Goal: Task Accomplishment & Management: Use online tool/utility

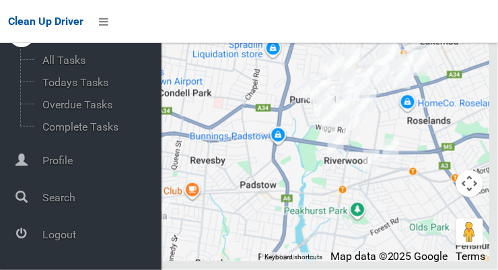
scroll to position [9680, 0]
click at [50, 238] on span "Logout" at bounding box center [99, 234] width 123 height 13
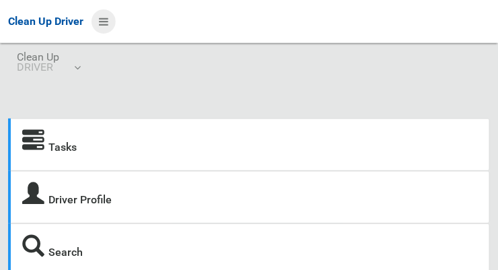
click at [101, 16] on icon at bounding box center [103, 21] width 9 height 23
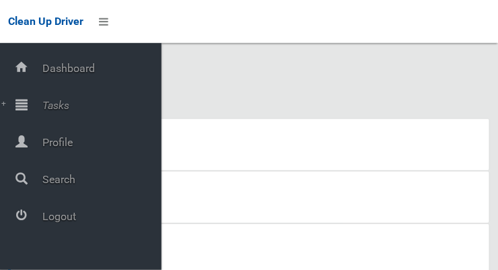
click at [42, 107] on span "Tasks" at bounding box center [99, 105] width 123 height 13
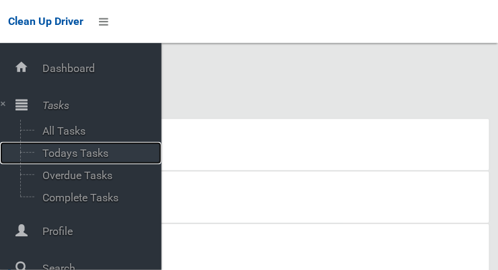
click at [49, 152] on span "Todays Tasks" at bounding box center [94, 153] width 112 height 13
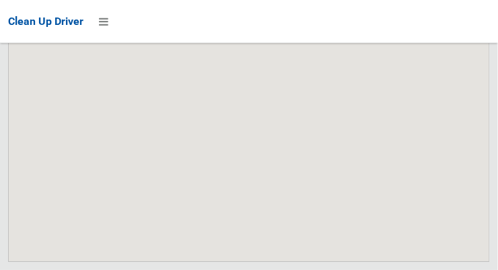
scroll to position [8009, 0]
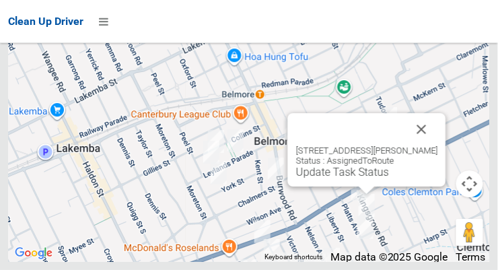
click at [434, 145] on button "Close" at bounding box center [422, 129] width 32 height 32
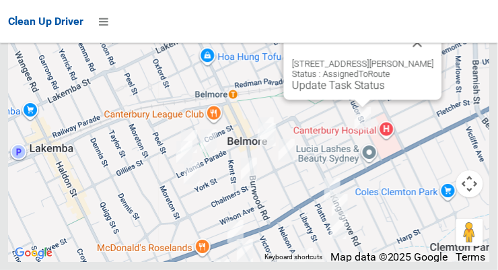
click at [428, 59] on button "Close" at bounding box center [418, 42] width 32 height 32
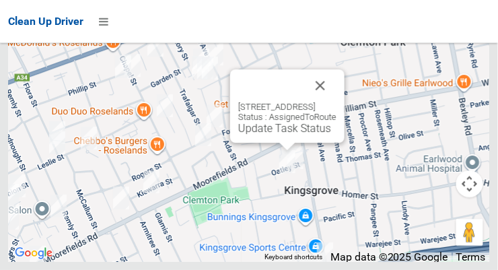
click at [336, 102] on button "Close" at bounding box center [320, 85] width 32 height 32
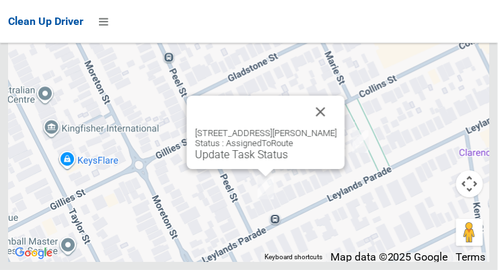
click at [330, 128] on button "Close" at bounding box center [321, 112] width 32 height 32
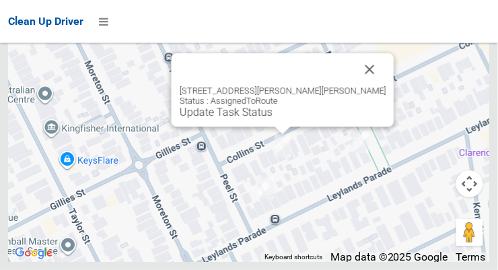
click at [354, 85] on button "Close" at bounding box center [370, 69] width 32 height 32
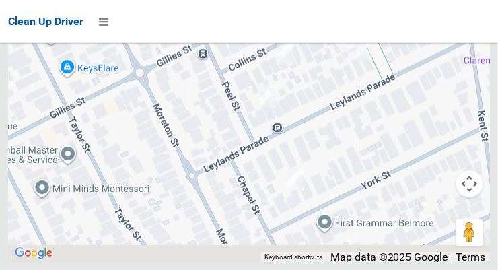
scroll to position [8009, 0]
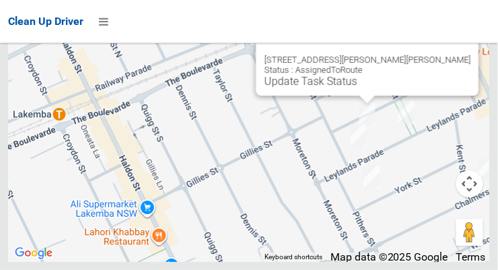
click at [439, 55] on button "Close" at bounding box center [455, 38] width 32 height 32
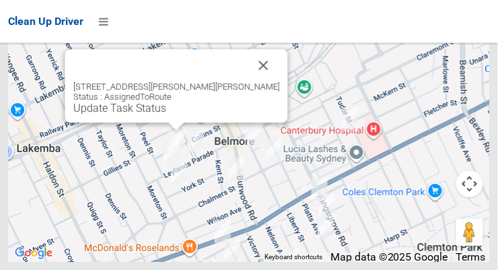
click at [491, 112] on div at bounding box center [404, 158] width 172 height 172
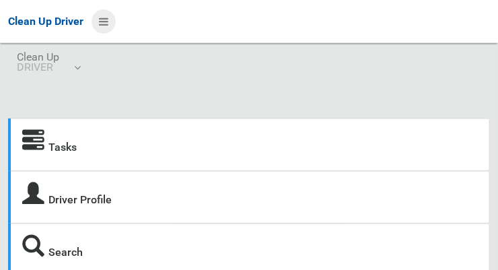
click at [108, 16] on icon at bounding box center [103, 21] width 9 height 23
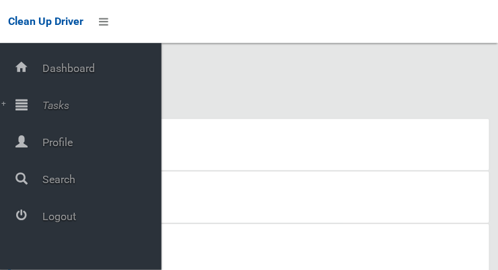
click at [67, 103] on span "Tasks" at bounding box center [99, 105] width 123 height 13
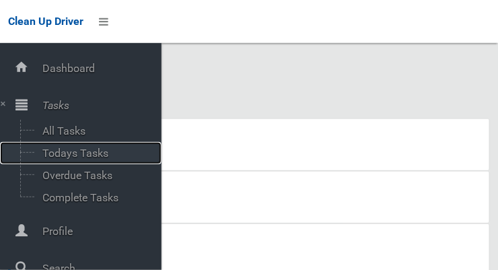
click at [95, 152] on span "Todays Tasks" at bounding box center [94, 153] width 112 height 13
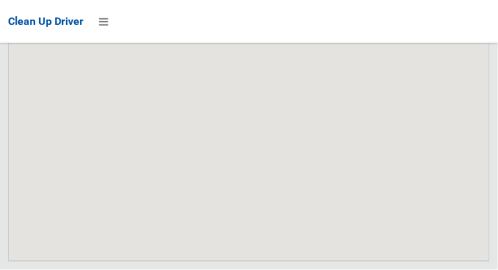
scroll to position [8009, 0]
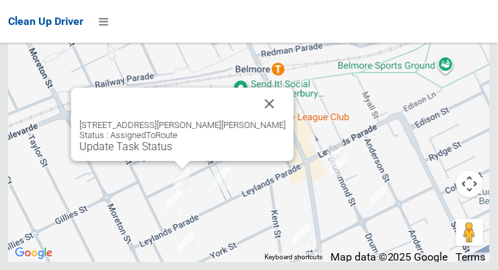
click at [172, 153] on link "Update Task Status" at bounding box center [125, 146] width 93 height 13
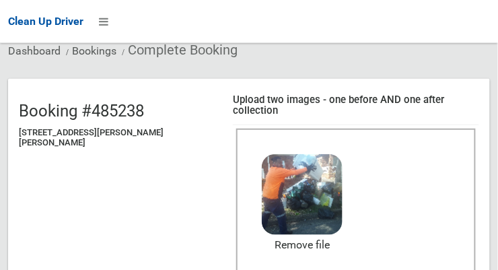
scroll to position [116, 0]
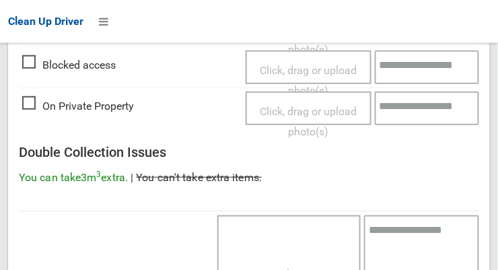
scroll to position [1217, 0]
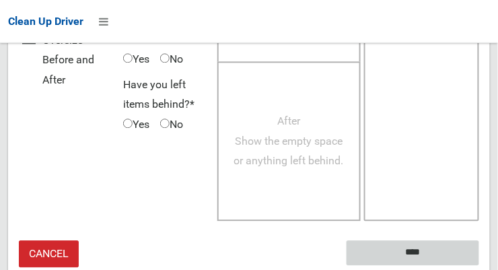
click at [454, 241] on input "****" at bounding box center [413, 253] width 133 height 25
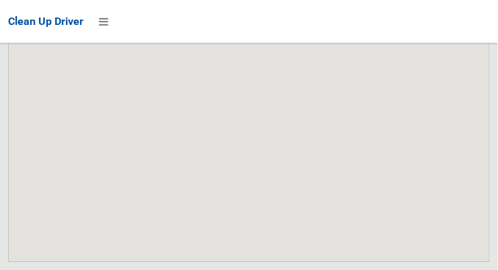
scroll to position [8009, 0]
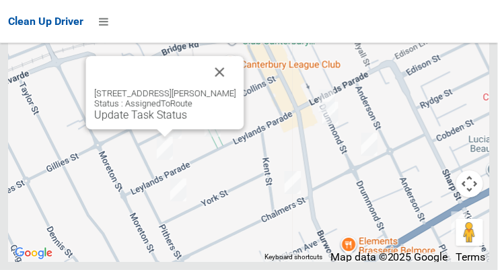
click at [236, 88] on button "Close" at bounding box center [220, 72] width 32 height 32
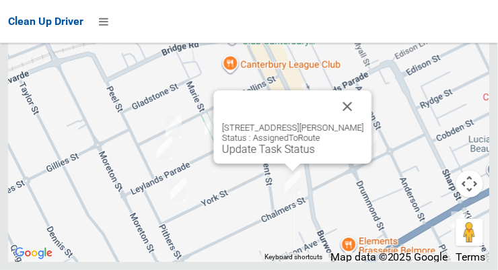
click at [355, 122] on button "Close" at bounding box center [348, 106] width 32 height 32
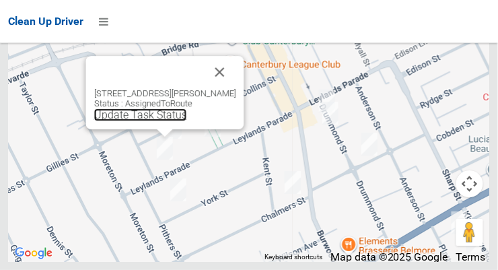
click at [159, 121] on link "Update Task Status" at bounding box center [140, 114] width 93 height 13
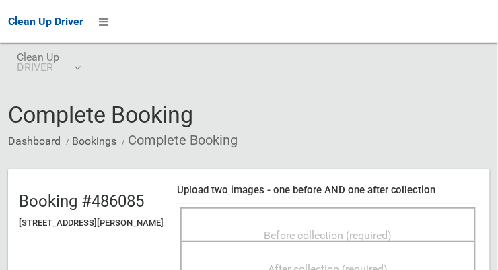
click at [322, 229] on span "Before collection (required)" at bounding box center [328, 235] width 128 height 13
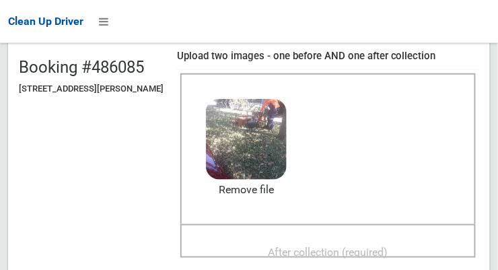
scroll to position [145, 0]
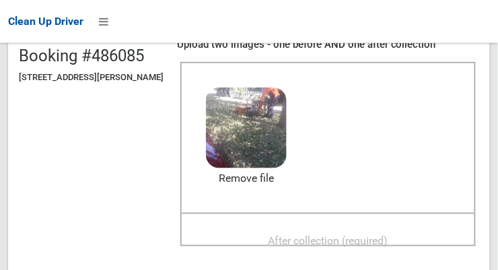
click at [388, 234] on span "After collection (required)" at bounding box center [329, 240] width 120 height 13
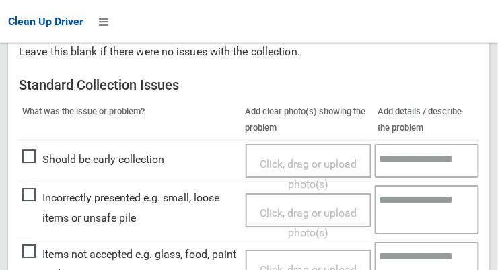
scroll to position [1217, 0]
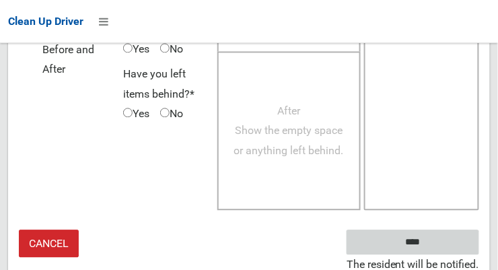
click at [450, 232] on input "****" at bounding box center [413, 241] width 133 height 25
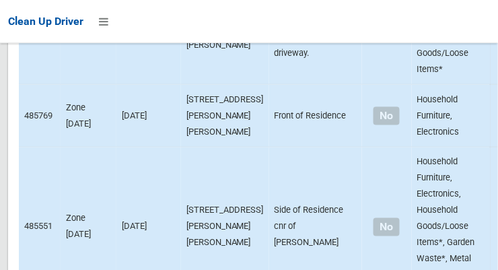
scroll to position [8009, 0]
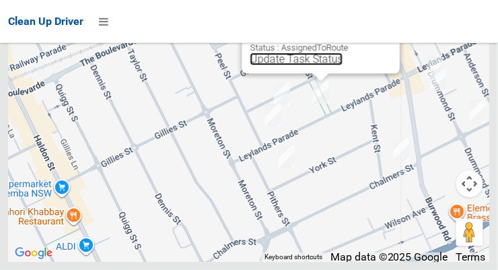
click at [318, 65] on link "Update Task Status" at bounding box center [296, 58] width 93 height 13
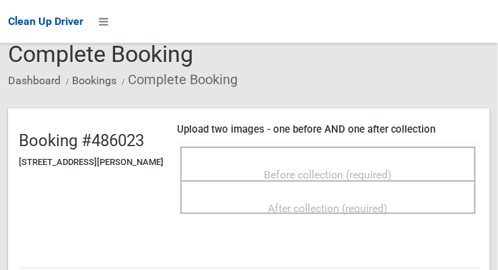
scroll to position [60, 0]
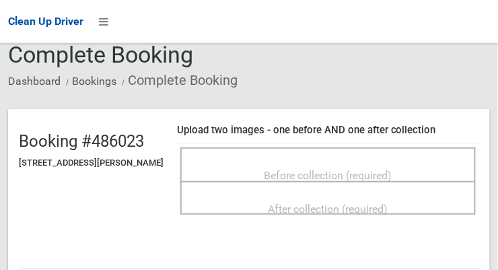
click at [424, 166] on div "Before collection (required)" at bounding box center [328, 174] width 266 height 25
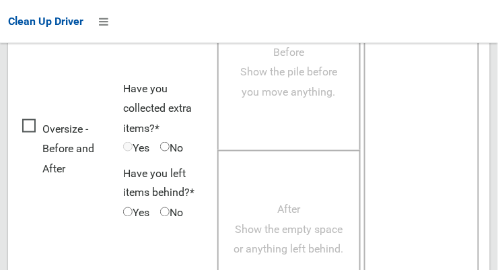
scroll to position [998, 0]
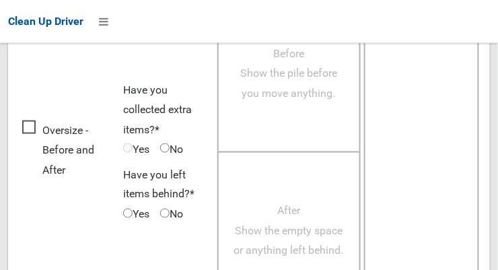
click at [26, 122] on span "Oversize - Before and After" at bounding box center [69, 150] width 94 height 60
click at [304, 114] on div "Before Show the pile before you move anything." at bounding box center [288, 73] width 143 height 158
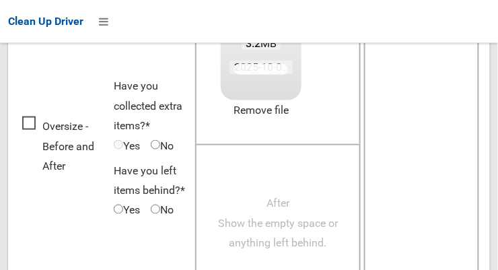
scroll to position [995, 0]
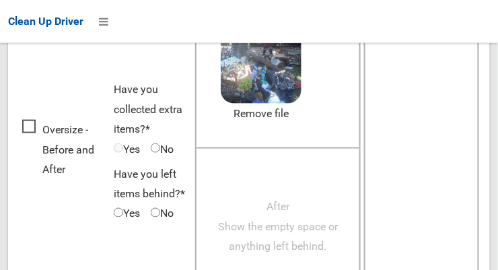
click at [125, 150] on span "Yes" at bounding box center [127, 149] width 26 height 20
click at [125, 143] on span "Yes" at bounding box center [127, 149] width 26 height 20
click at [306, 244] on span "After Show the empty space or anything left behind." at bounding box center [278, 227] width 120 height 52
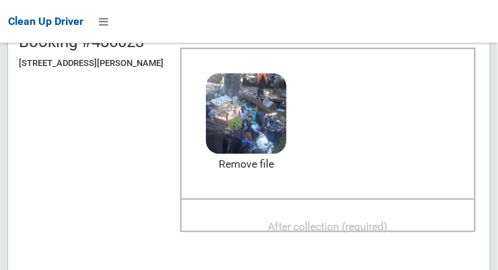
scroll to position [162, 0]
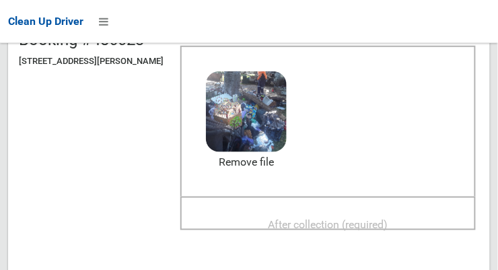
click at [388, 218] on span "After collection (required)" at bounding box center [329, 224] width 120 height 13
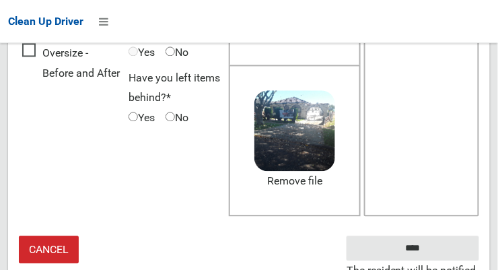
scroll to position [1201, 0]
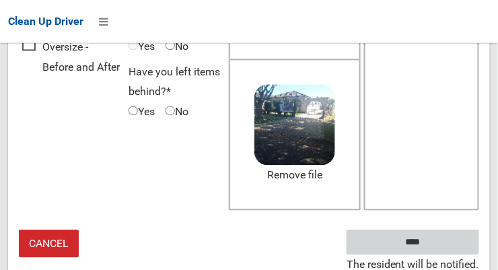
click at [433, 240] on input "****" at bounding box center [413, 242] width 133 height 25
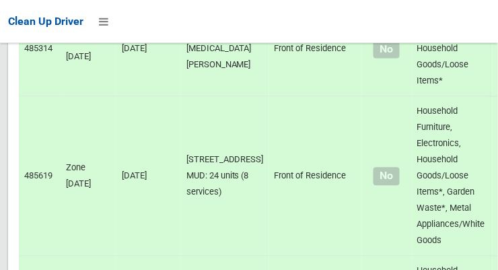
scroll to position [8009, 0]
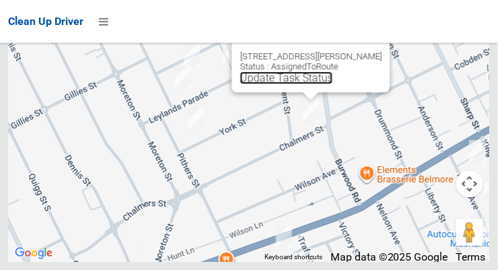
click at [316, 84] on link "Update Task Status" at bounding box center [286, 77] width 93 height 13
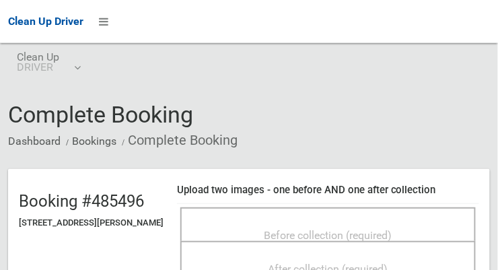
click at [392, 229] on span "Before collection (required)" at bounding box center [328, 235] width 128 height 13
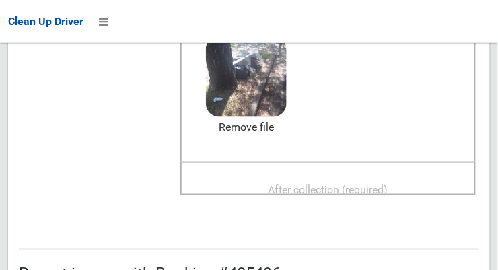
scroll to position [198, 0]
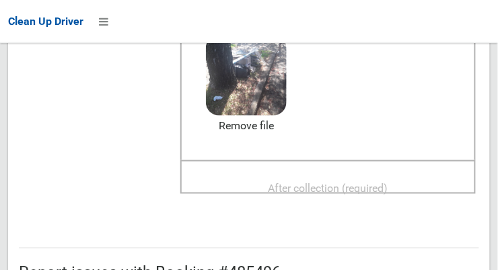
click at [388, 182] on span "After collection (required)" at bounding box center [329, 188] width 120 height 13
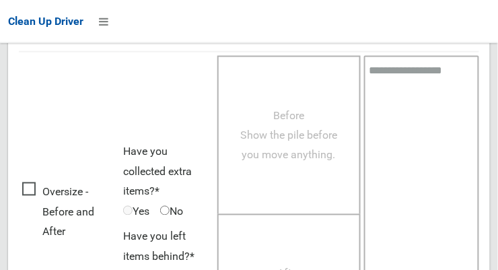
scroll to position [1217, 0]
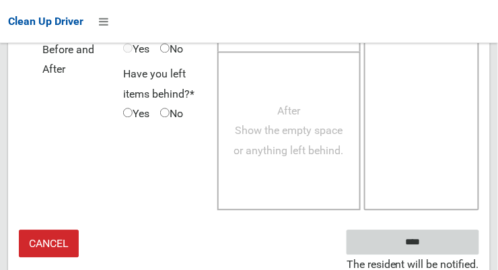
click at [437, 240] on input "****" at bounding box center [413, 241] width 133 height 25
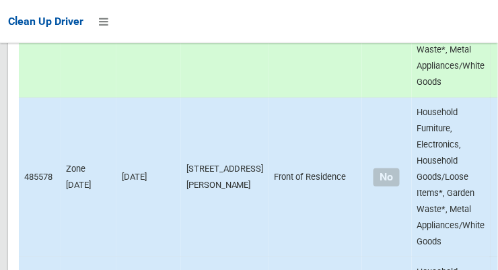
scroll to position [8009, 0]
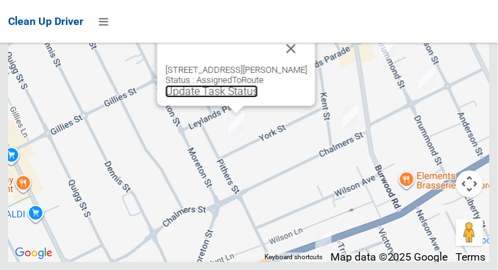
click at [242, 98] on link "Update Task Status" at bounding box center [212, 91] width 93 height 13
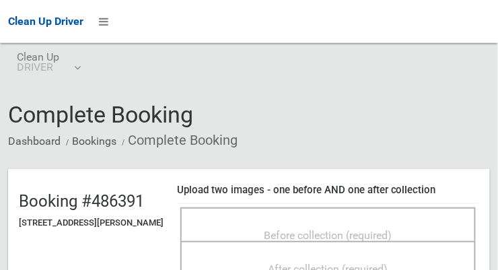
click at [374, 210] on div "Before collection (required)" at bounding box center [327, 224] width 295 height 34
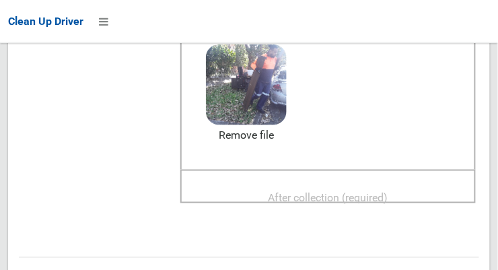
scroll to position [190, 0]
click at [388, 190] on span "After collection (required)" at bounding box center [329, 196] width 120 height 13
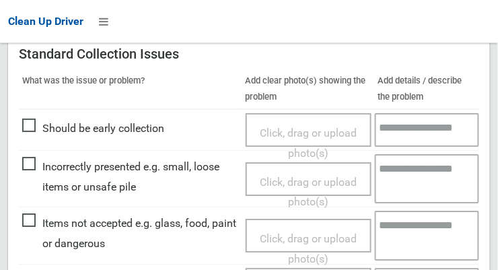
scroll to position [1217, 0]
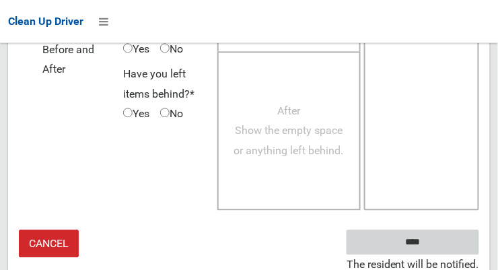
click at [452, 229] on input "****" at bounding box center [413, 241] width 133 height 25
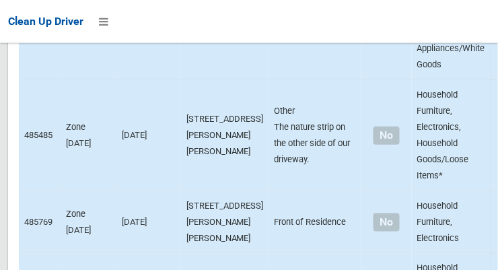
scroll to position [8009, 0]
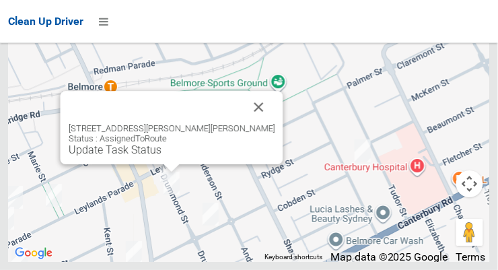
click at [243, 123] on button "Close" at bounding box center [259, 107] width 32 height 32
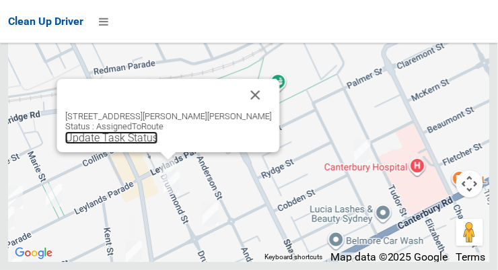
click at [158, 144] on link "Update Task Status" at bounding box center [111, 137] width 93 height 13
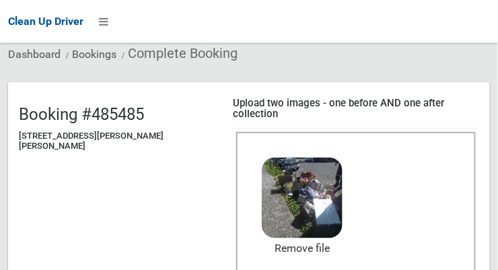
scroll to position [90, 0]
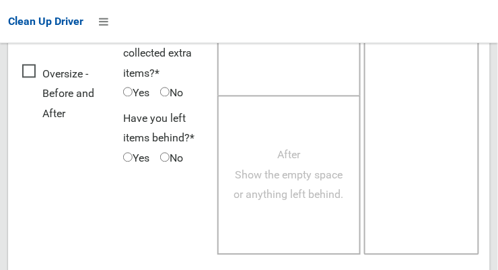
scroll to position [1217, 0]
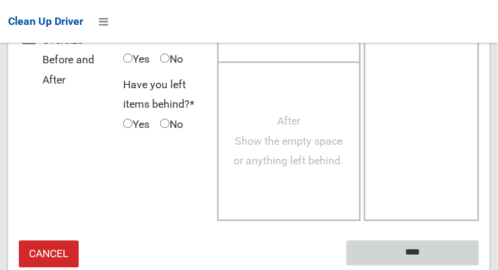
click at [446, 241] on input "****" at bounding box center [413, 253] width 133 height 25
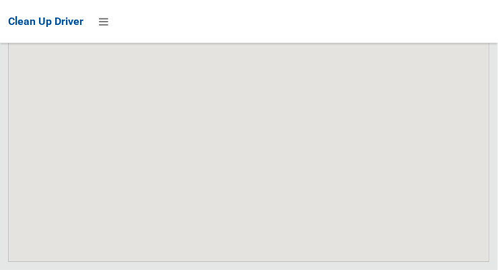
scroll to position [8009, 0]
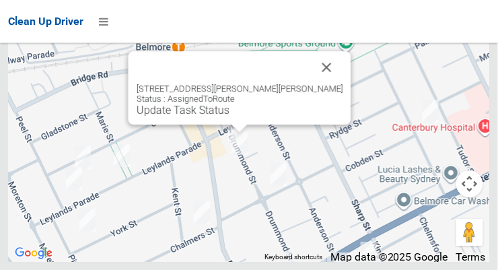
click at [228, 116] on link "Update Task Status" at bounding box center [183, 110] width 93 height 13
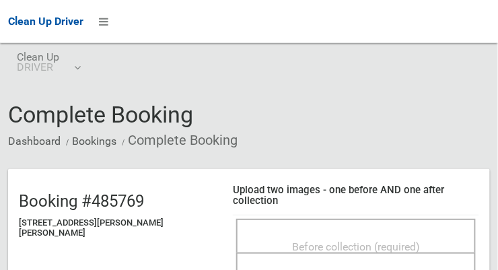
click at [364, 240] on span "Before collection (required)" at bounding box center [356, 246] width 128 height 13
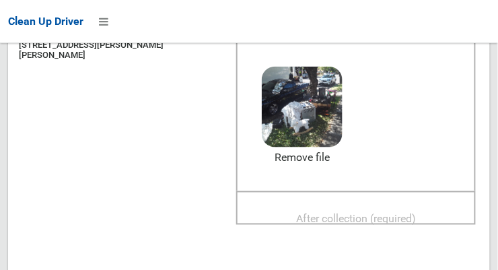
scroll to position [188, 0]
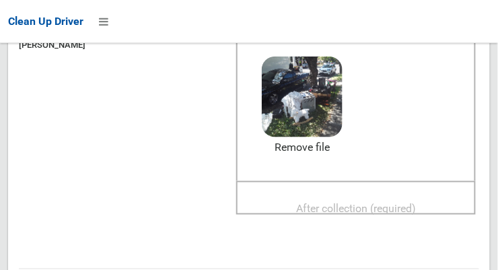
click at [399, 203] on span "After collection (required)" at bounding box center [356, 209] width 120 height 13
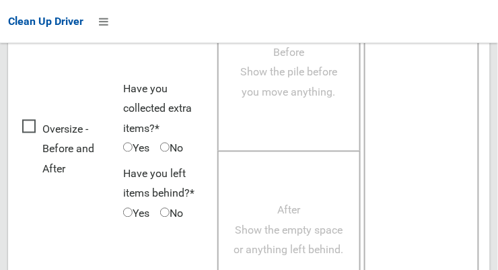
scroll to position [1217, 0]
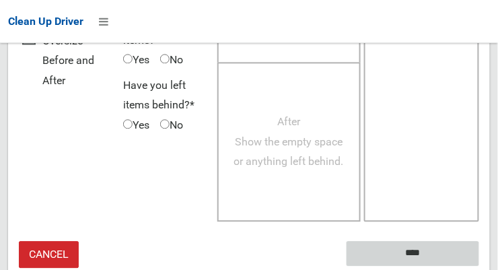
click at [443, 241] on input "****" at bounding box center [413, 253] width 133 height 25
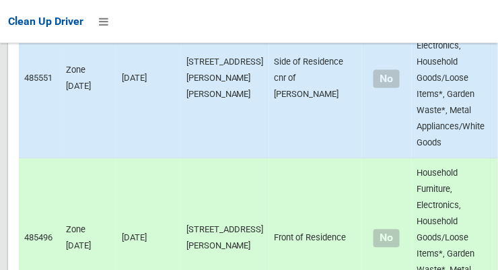
scroll to position [8009, 0]
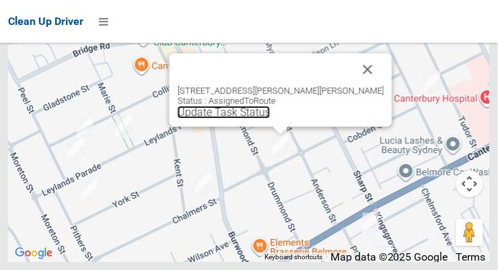
click at [271, 118] on link "Update Task Status" at bounding box center [224, 112] width 93 height 13
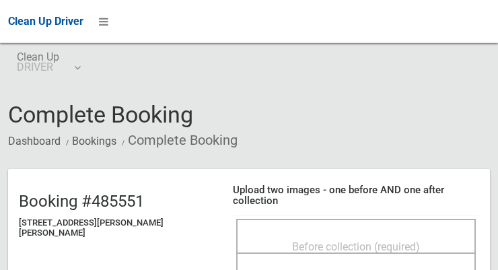
click at [367, 240] on span "Before collection (required)" at bounding box center [356, 246] width 128 height 13
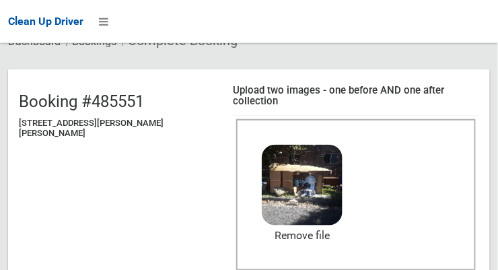
scroll to position [109, 0]
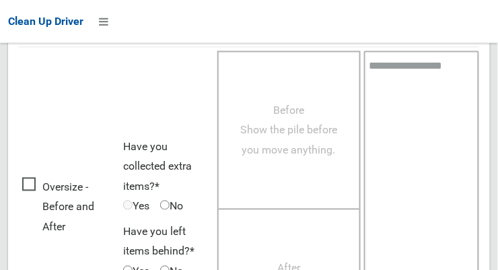
scroll to position [1217, 0]
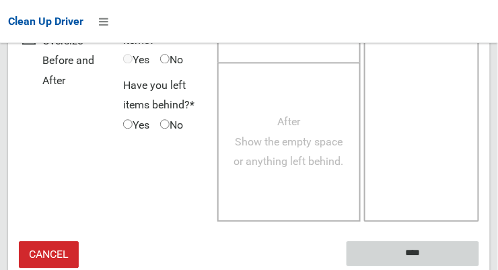
click at [439, 241] on input "****" at bounding box center [413, 253] width 133 height 25
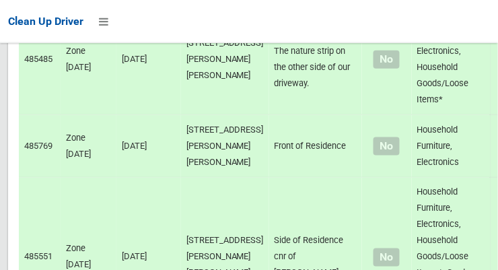
scroll to position [8009, 0]
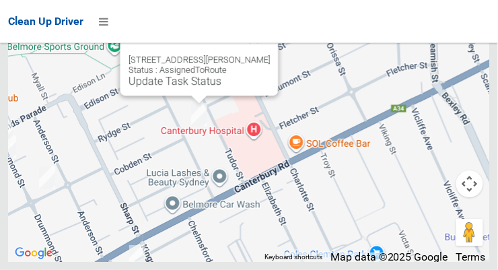
click at [266, 55] on button "Close" at bounding box center [254, 38] width 32 height 32
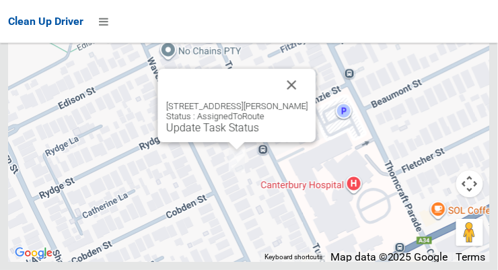
click at [232, 142] on div "36 Waverley Street, BELMORE NSW 2192 Status : AssignedToRoute Update Task Status" at bounding box center [237, 105] width 158 height 73
click at [227, 134] on link "Update Task Status" at bounding box center [212, 127] width 93 height 13
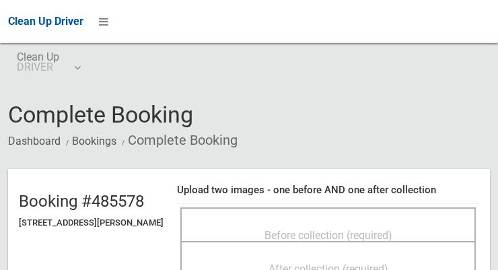
click at [363, 229] on span "Before collection (required)" at bounding box center [328, 235] width 128 height 13
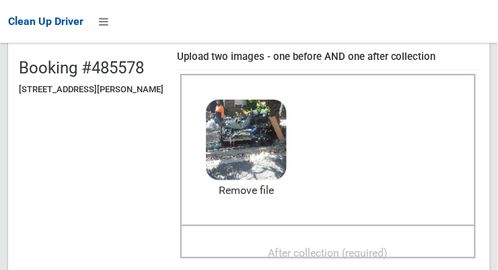
scroll to position [138, 0]
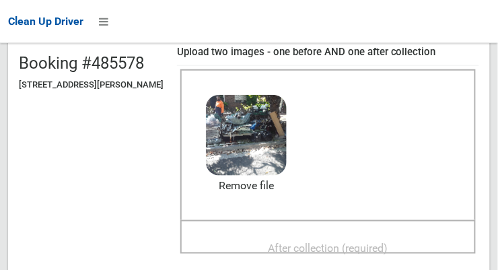
click at [388, 242] on span "After collection (required)" at bounding box center [329, 248] width 120 height 13
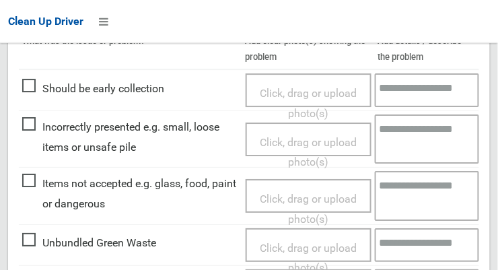
scroll to position [1217, 0]
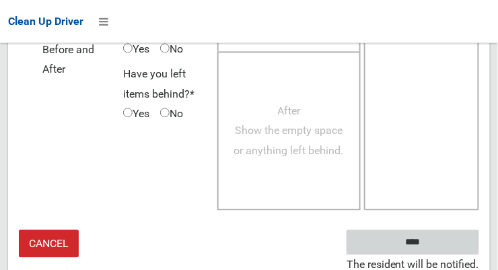
click at [437, 235] on input "****" at bounding box center [413, 241] width 133 height 25
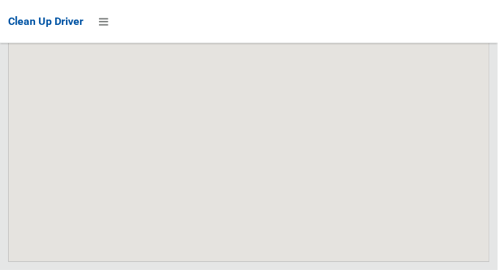
scroll to position [8009, 0]
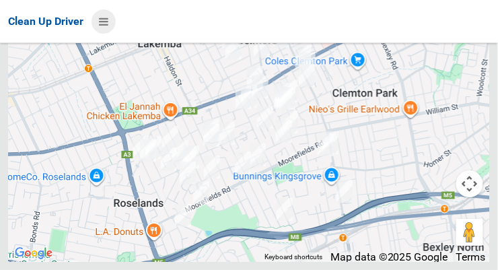
click at [107, 16] on icon at bounding box center [103, 21] width 9 height 23
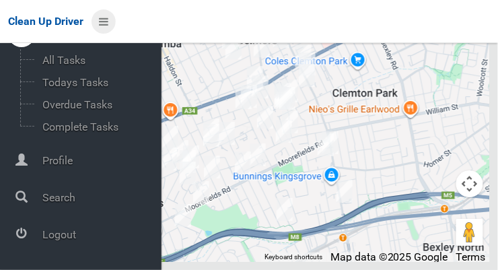
scroll to position [71, 0]
click at [74, 241] on span "Logout" at bounding box center [99, 234] width 123 height 13
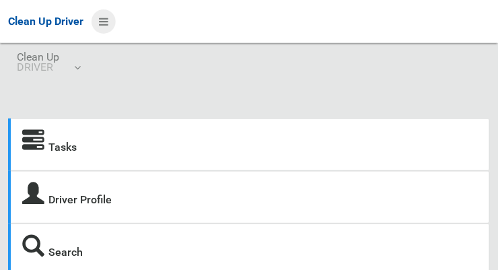
click at [108, 20] on icon at bounding box center [103, 21] width 9 height 23
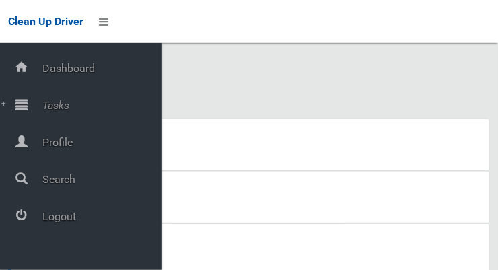
click at [61, 110] on span "Tasks" at bounding box center [99, 105] width 123 height 13
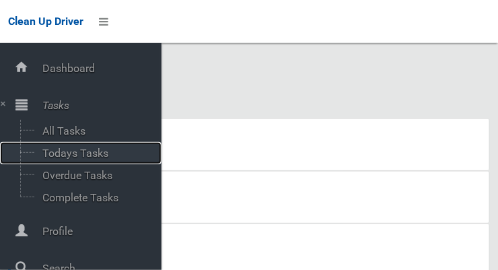
click at [92, 156] on span "Todays Tasks" at bounding box center [94, 153] width 112 height 13
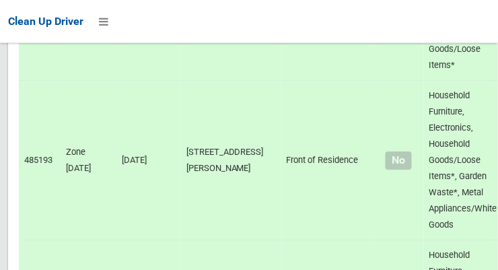
scroll to position [8431, 0]
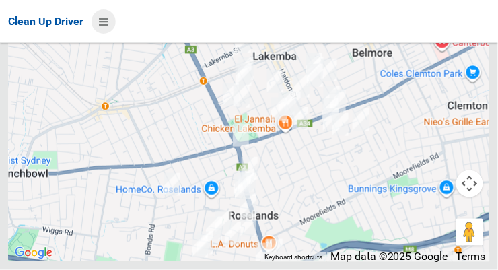
click at [108, 23] on icon at bounding box center [103, 21] width 9 height 23
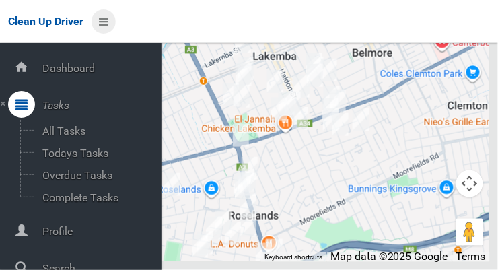
scroll to position [72, 0]
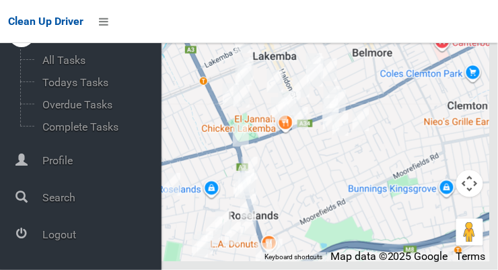
click at [90, 229] on span "Logout" at bounding box center [99, 234] width 123 height 13
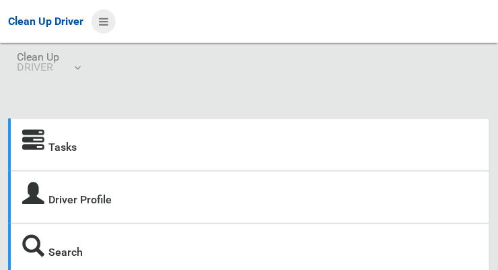
click at [108, 28] on icon at bounding box center [103, 21] width 9 height 23
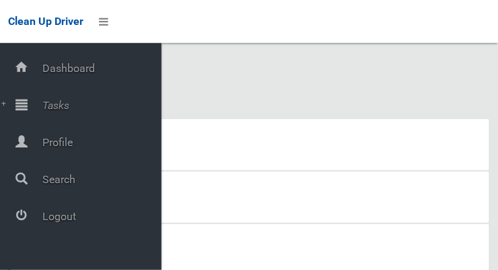
click at [70, 105] on span "Tasks" at bounding box center [99, 105] width 123 height 13
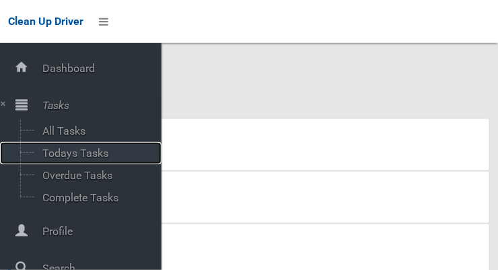
click at [106, 155] on span "Todays Tasks" at bounding box center [94, 153] width 112 height 13
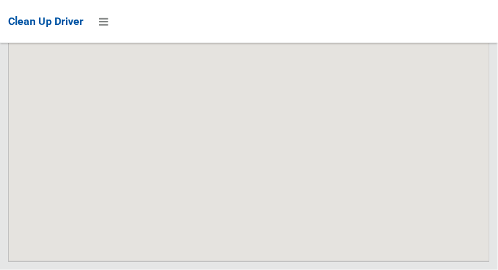
scroll to position [9520, 0]
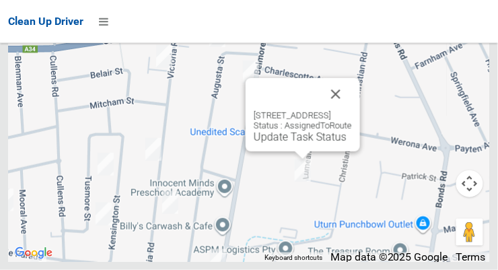
click at [352, 110] on button "Close" at bounding box center [336, 94] width 32 height 32
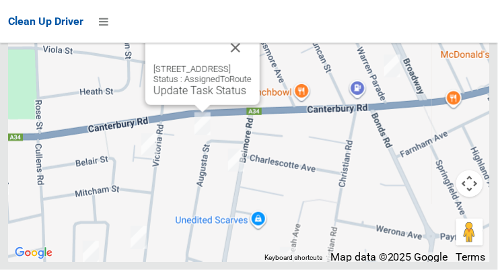
click at [252, 64] on button "Close" at bounding box center [235, 48] width 32 height 32
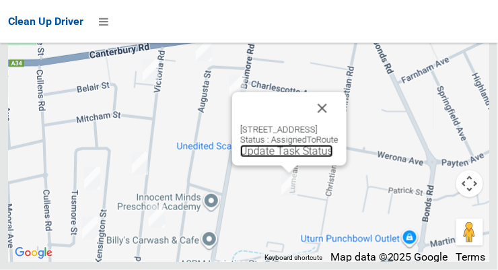
click at [279, 157] on link "Update Task Status" at bounding box center [286, 151] width 93 height 13
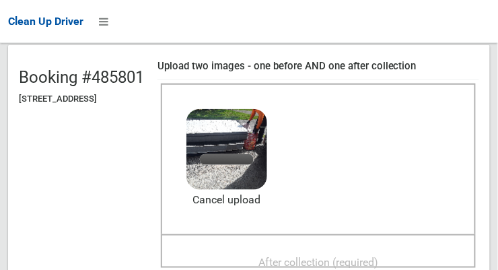
scroll to position [135, 0]
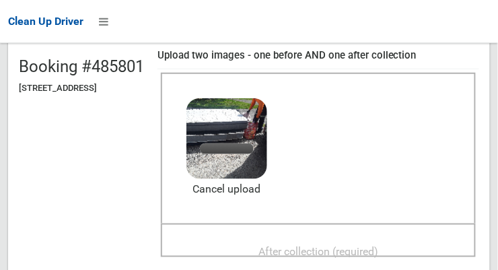
click at [378, 245] on span "After collection (required)" at bounding box center [318, 251] width 120 height 13
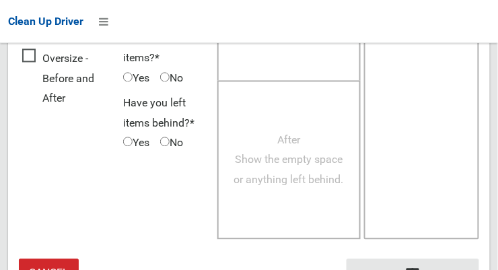
scroll to position [1217, 0]
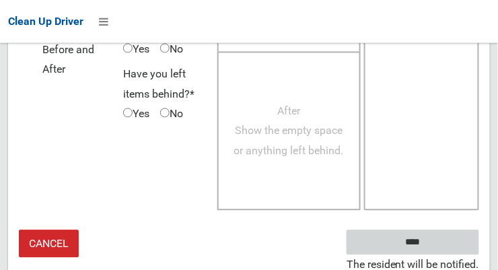
click at [454, 234] on input "****" at bounding box center [413, 241] width 133 height 25
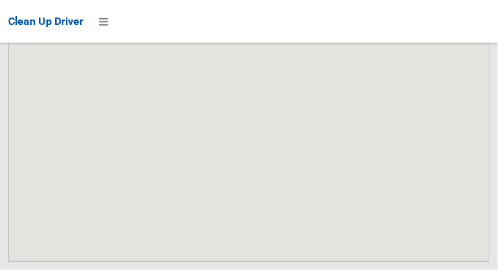
scroll to position [9520, 0]
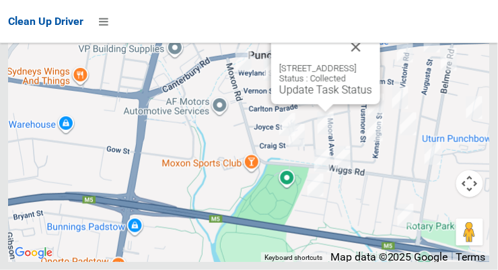
click at [372, 63] on button "Close" at bounding box center [356, 47] width 32 height 32
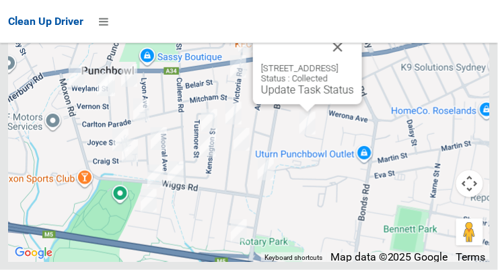
click at [354, 63] on button "Close" at bounding box center [338, 47] width 32 height 32
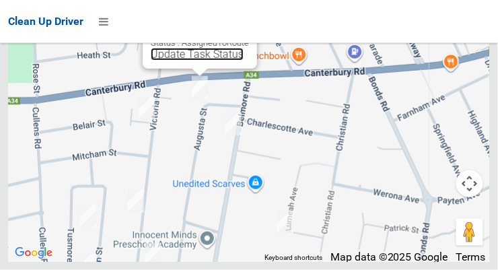
click at [202, 61] on link "Update Task Status" at bounding box center [197, 54] width 93 height 13
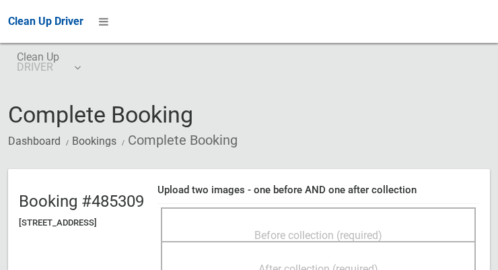
click at [326, 229] on span "Before collection (required)" at bounding box center [318, 235] width 128 height 13
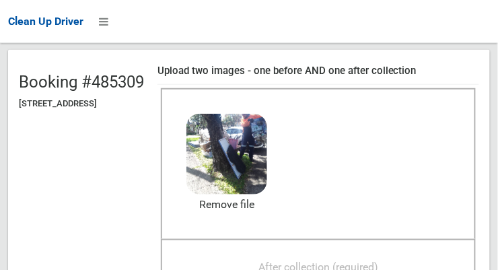
scroll to position [139, 0]
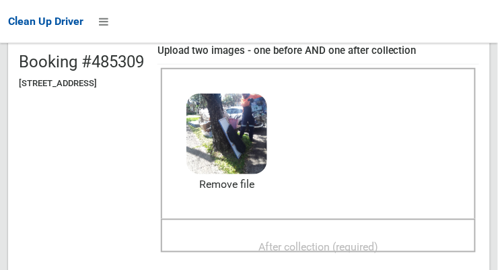
click at [378, 240] on span "After collection (required)" at bounding box center [318, 246] width 120 height 13
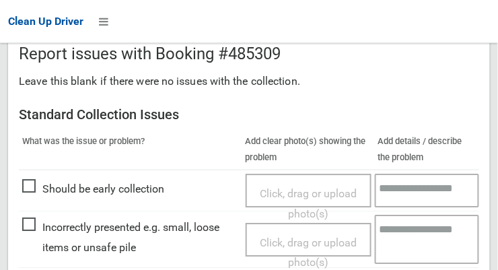
scroll to position [1217, 0]
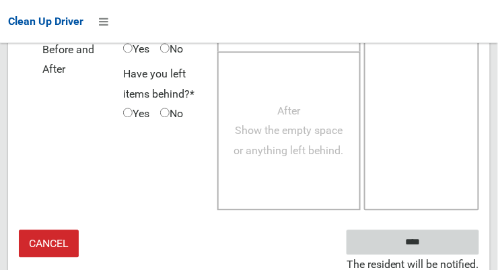
click at [444, 237] on input "****" at bounding box center [413, 241] width 133 height 25
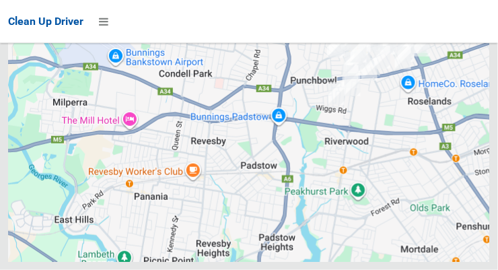
scroll to position [9520, 0]
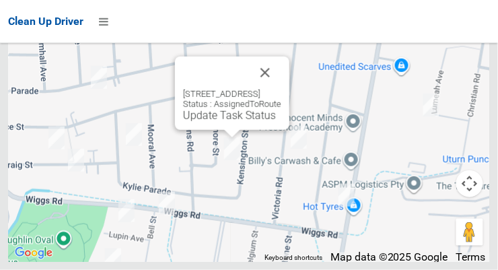
click at [281, 89] on button "Close" at bounding box center [265, 73] width 32 height 32
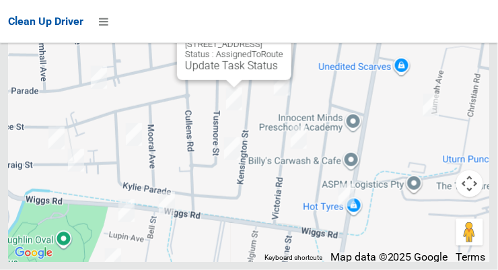
click at [283, 39] on button "Close" at bounding box center [267, 23] width 32 height 32
click at [226, 72] on link "Update Task Status" at bounding box center [231, 65] width 93 height 13
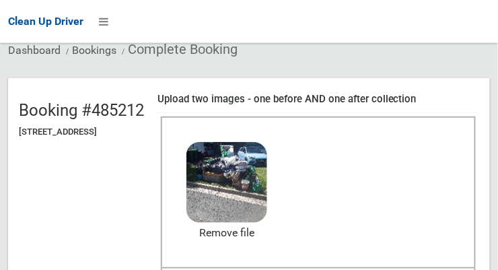
scroll to position [107, 0]
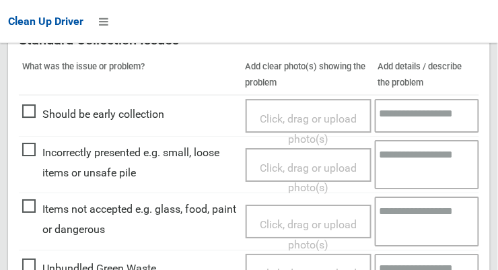
scroll to position [1217, 0]
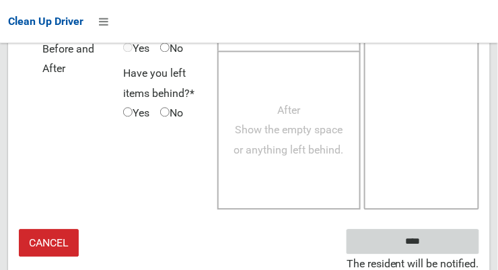
click at [439, 234] on input "****" at bounding box center [413, 241] width 133 height 25
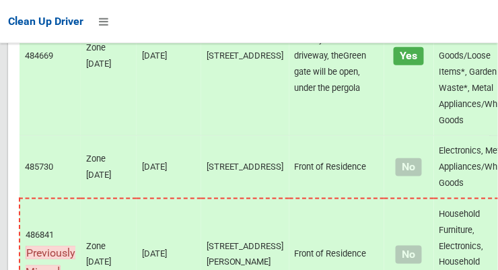
scroll to position [9520, 0]
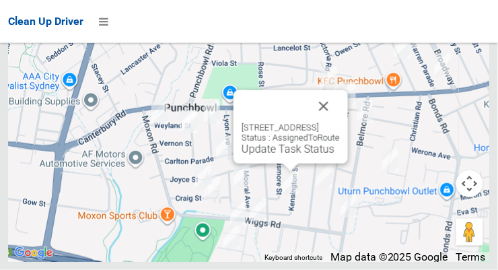
click at [273, 155] on link "Update Task Status" at bounding box center [288, 149] width 93 height 13
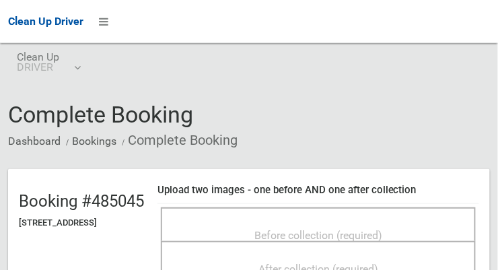
click at [382, 229] on span "Before collection (required)" at bounding box center [318, 235] width 128 height 13
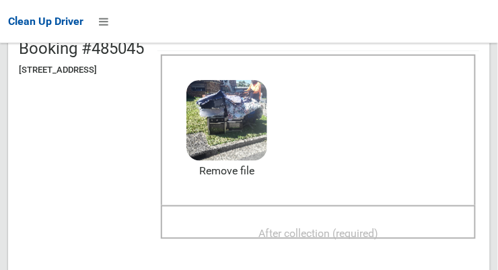
scroll to position [155, 0]
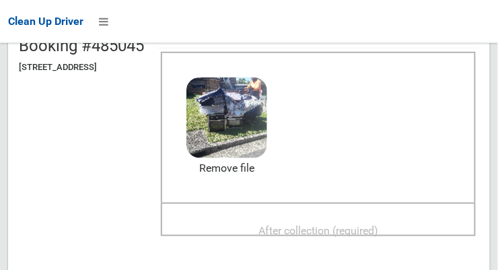
click at [405, 217] on div "After collection (required)" at bounding box center [318, 229] width 285 height 25
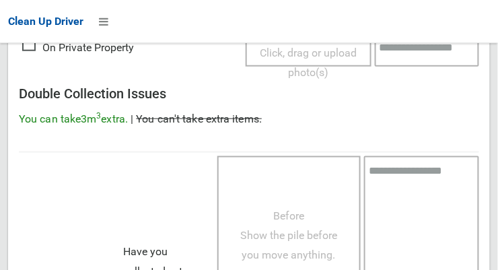
scroll to position [1217, 0]
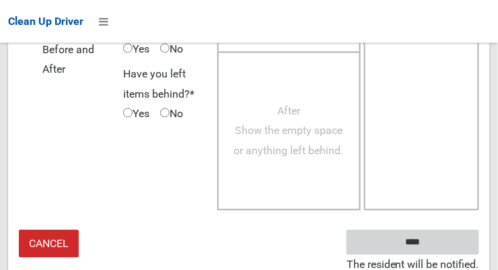
click at [443, 235] on input "****" at bounding box center [413, 241] width 133 height 25
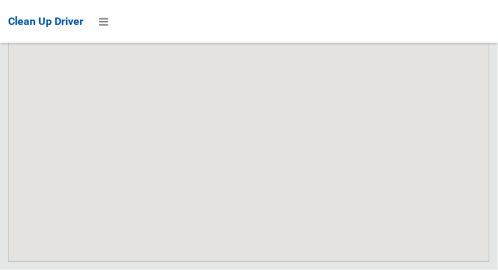
scroll to position [9520, 0]
